Goal: Check status: Check status

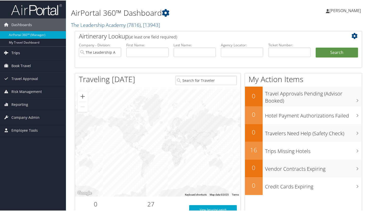
click at [30, 52] on link "Trips" at bounding box center [33, 52] width 66 height 13
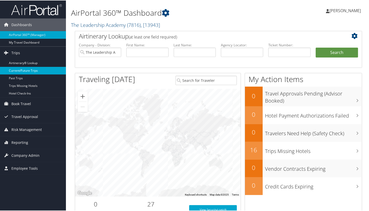
click at [27, 70] on link "Current/Future Trips" at bounding box center [33, 70] width 66 height 8
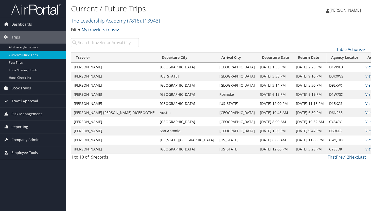
click at [100, 42] on input "search" at bounding box center [105, 42] width 68 height 9
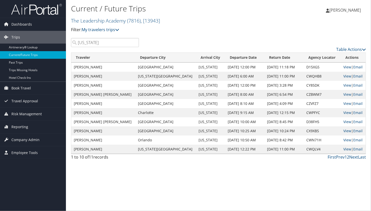
type input "new york"
click at [344, 76] on link "View" at bounding box center [348, 76] width 8 height 5
click at [344, 84] on link "View" at bounding box center [348, 85] width 8 height 5
click at [344, 94] on link "View" at bounding box center [348, 94] width 8 height 5
click at [344, 103] on link "View" at bounding box center [348, 103] width 8 height 5
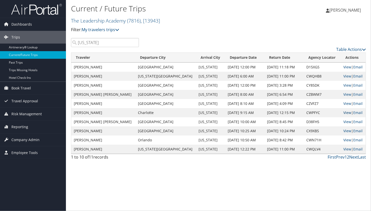
click at [344, 114] on link "View" at bounding box center [348, 112] width 8 height 5
click at [344, 121] on link "View" at bounding box center [348, 121] width 8 height 5
click at [344, 131] on link "View" at bounding box center [348, 131] width 8 height 5
click at [345, 140] on link "View" at bounding box center [348, 140] width 8 height 5
click at [353, 157] on link "Next" at bounding box center [353, 158] width 9 height 6
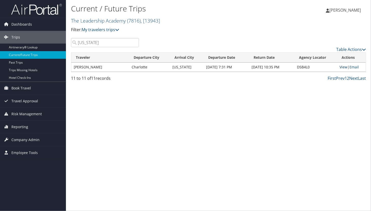
click at [341, 67] on link "View" at bounding box center [344, 67] width 8 height 5
click at [332, 80] on link "First" at bounding box center [332, 79] width 8 height 6
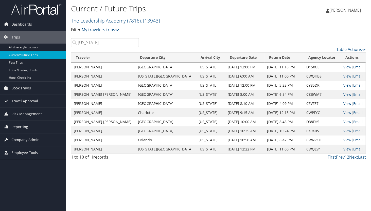
click at [135, 43] on input "new york" at bounding box center [105, 42] width 68 height 9
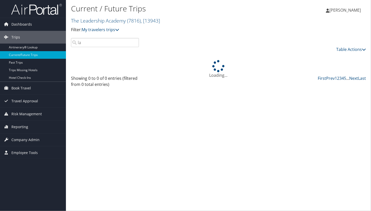
type input "l"
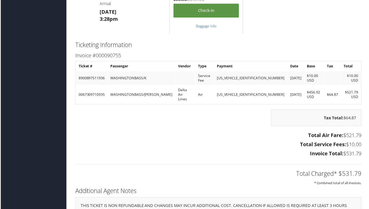
scroll to position [428, 0]
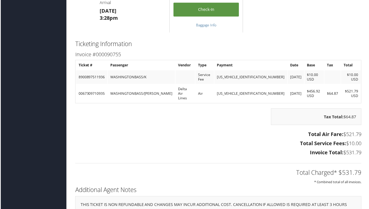
click at [151, 132] on h3 "Total Air Fare: $521.79" at bounding box center [218, 135] width 287 height 7
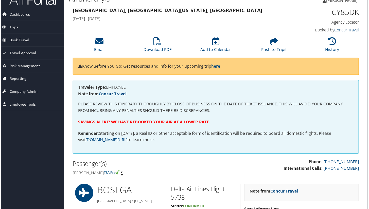
scroll to position [0, 3]
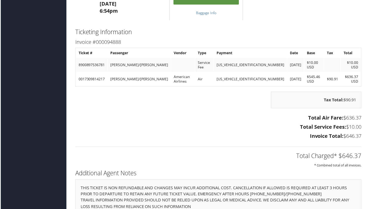
scroll to position [629, 0]
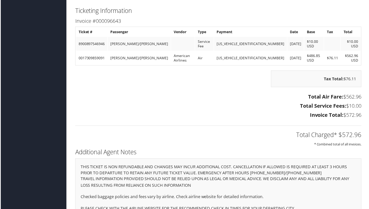
scroll to position [663, 0]
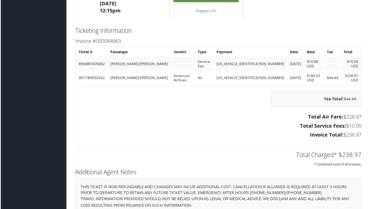
scroll to position [436, 0]
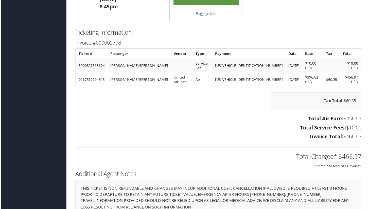
scroll to position [417, 0]
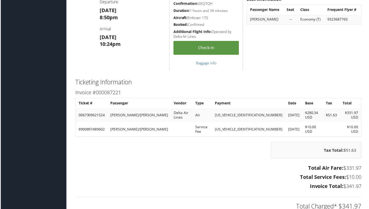
scroll to position [462, 0]
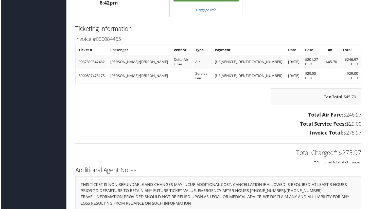
scroll to position [442, 0]
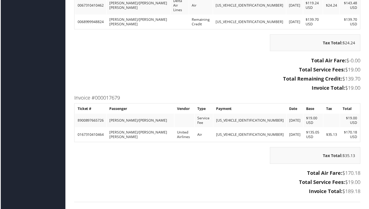
scroll to position [613, 1]
